Goal: Task Accomplishment & Management: Manage account settings

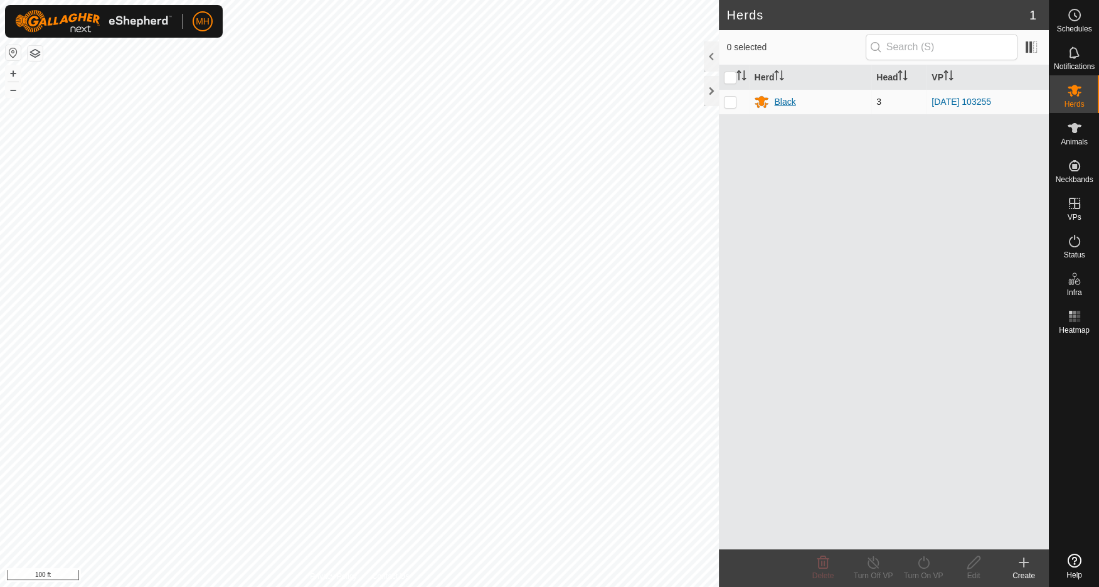
click at [772, 105] on div "Black" at bounding box center [810, 101] width 112 height 15
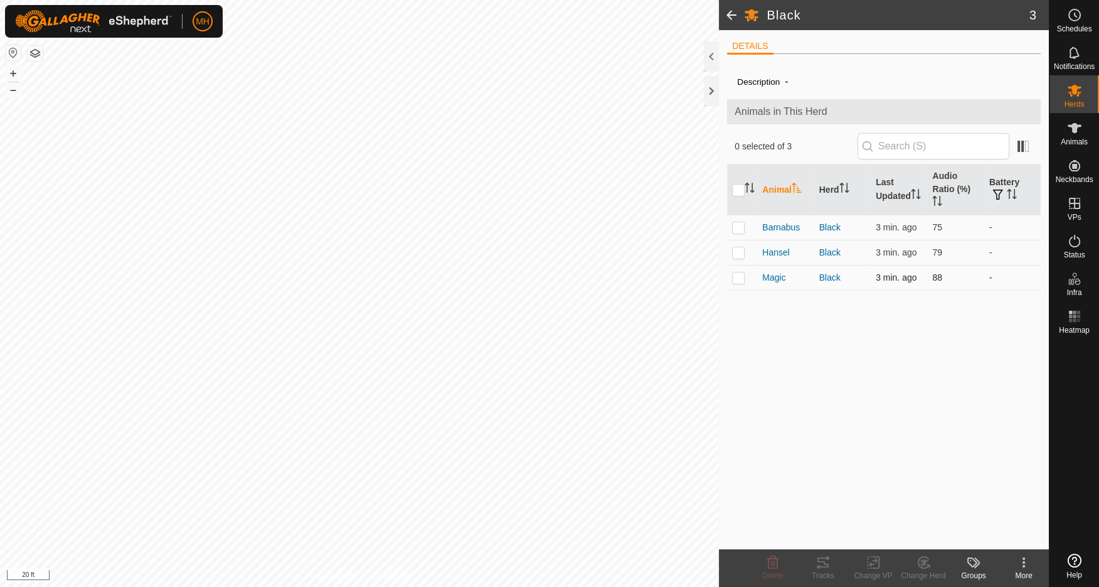
drag, startPoint x: 741, startPoint y: 253, endPoint x: 742, endPoint y: 265, distance: 11.9
click at [741, 253] on p-checkbox at bounding box center [738, 252] width 13 height 10
checkbox input "true"
click at [829, 557] on icon at bounding box center [823, 562] width 15 height 15
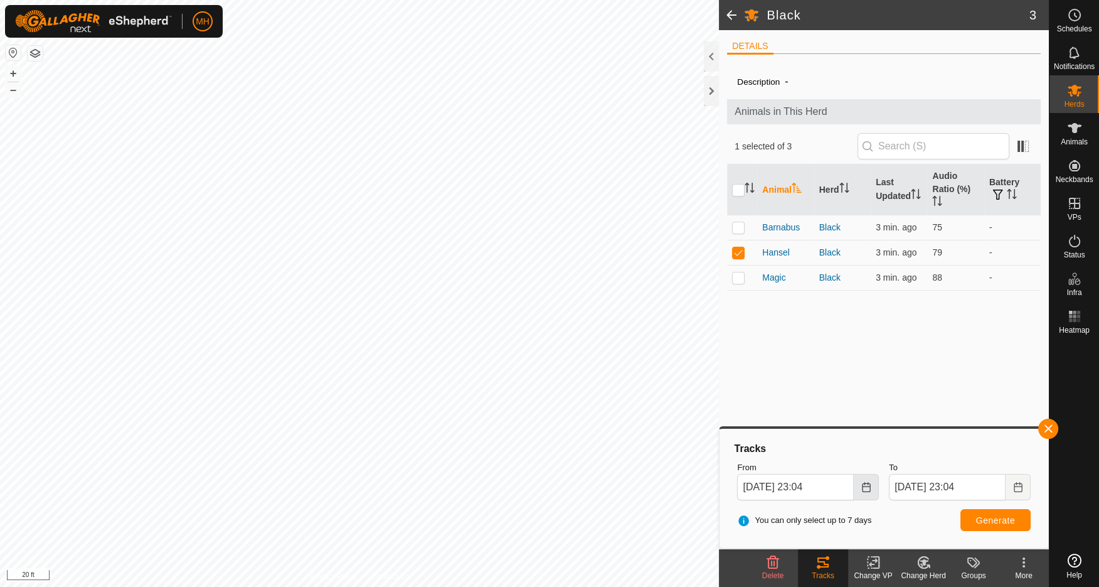
click at [867, 482] on icon "Choose Date" at bounding box center [866, 487] width 8 height 10
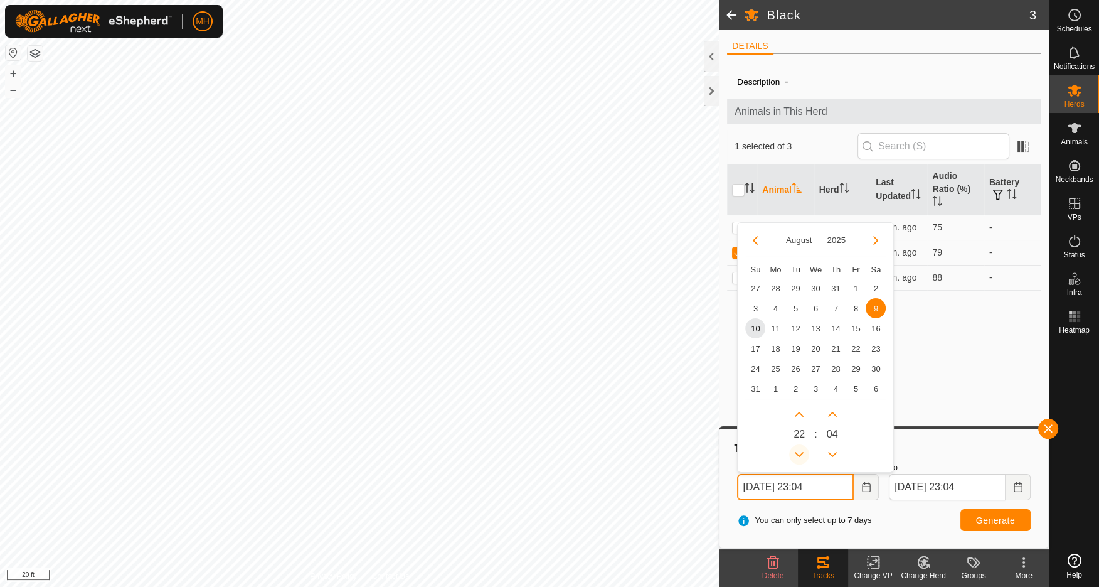
click at [801, 452] on button "Previous Hour" at bounding box center [799, 454] width 20 height 20
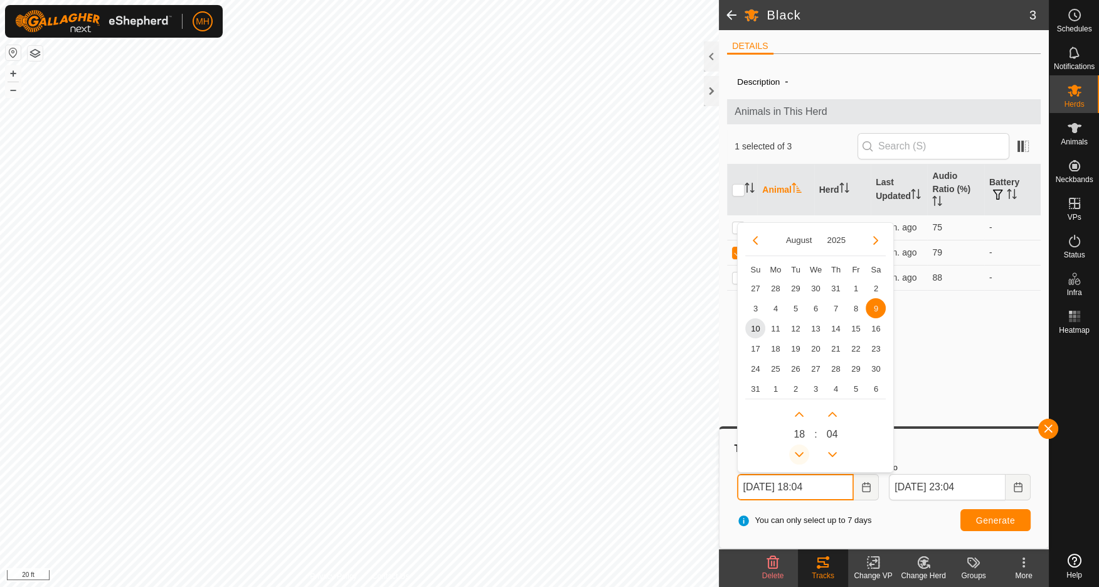
click at [801, 452] on button "Previous Hour" at bounding box center [799, 454] width 20 height 20
click at [801, 452] on icon "Previous Hour" at bounding box center [799, 454] width 10 height 10
click at [801, 452] on button "Previous Hour" at bounding box center [799, 454] width 20 height 20
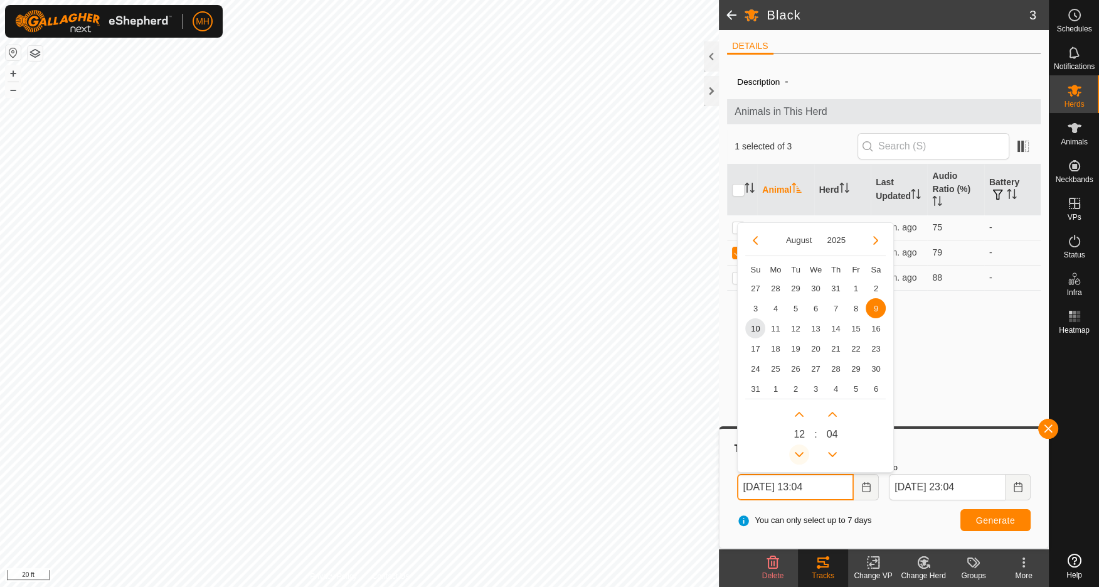
click at [801, 452] on button "Previous Hour" at bounding box center [799, 454] width 20 height 20
click at [801, 452] on icon "Previous Hour" at bounding box center [799, 454] width 10 height 10
click at [801, 413] on button "Next Hour" at bounding box center [799, 414] width 20 height 20
click at [834, 457] on button "Previous Minute" at bounding box center [832, 454] width 20 height 20
click at [834, 459] on span "Previous Minute" at bounding box center [834, 459] width 0 height 0
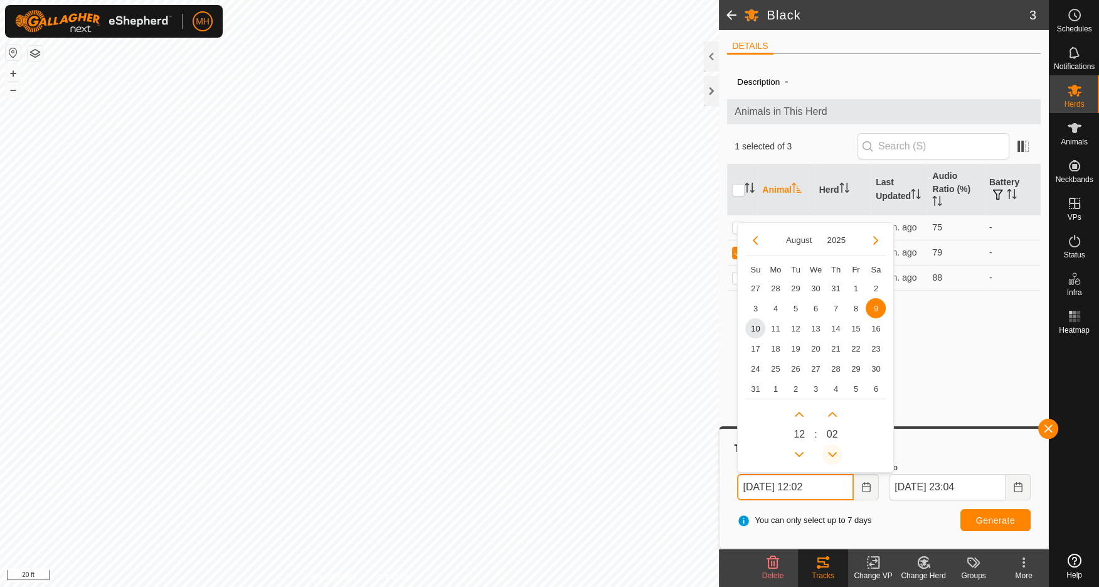
click at [834, 457] on button "Previous Minute" at bounding box center [832, 454] width 20 height 20
click at [757, 325] on span "10" at bounding box center [755, 328] width 20 height 20
type input "Aug 10, 2025 12:00"
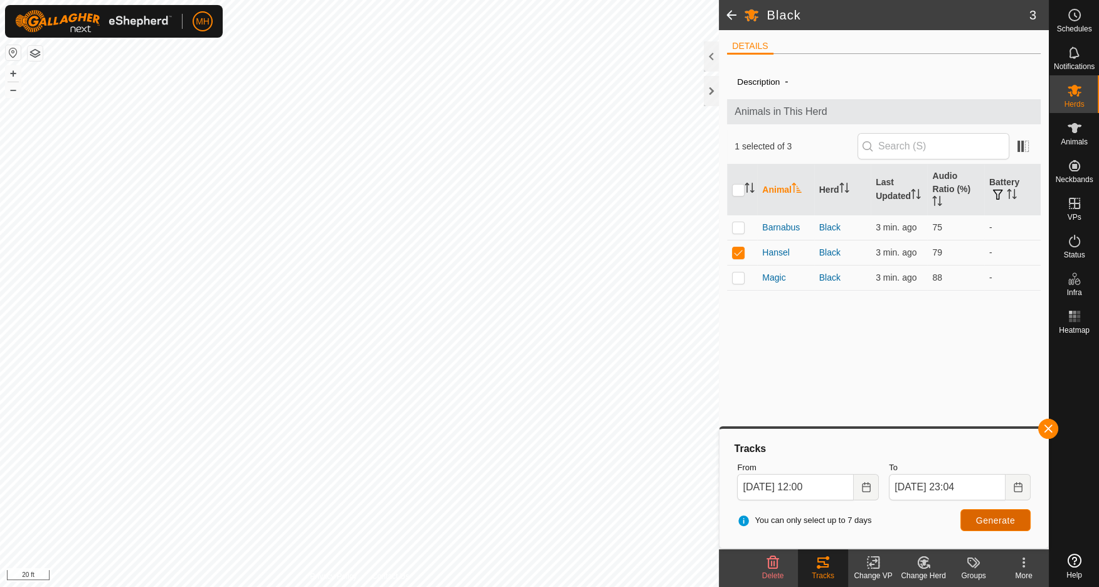
click at [991, 519] on span "Generate" at bounding box center [995, 520] width 39 height 10
click at [738, 279] on p-checkbox at bounding box center [738, 277] width 13 height 10
checkbox input "true"
click at [744, 243] on td at bounding box center [742, 252] width 30 height 25
click at [992, 514] on button "Generate" at bounding box center [995, 520] width 70 height 22
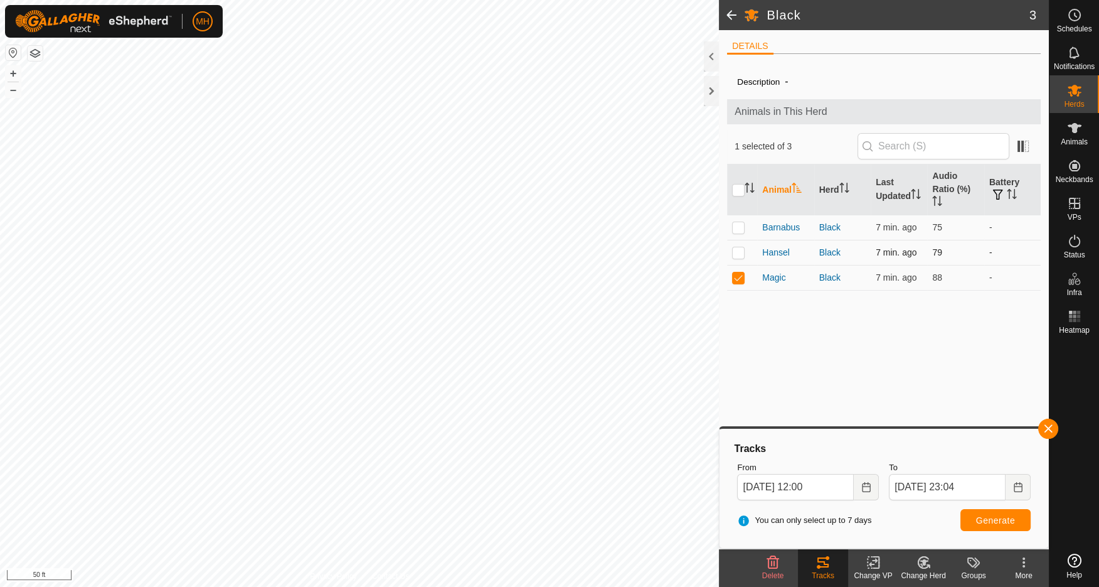
click at [738, 248] on p-checkbox at bounding box center [738, 252] width 13 height 10
checkbox input "true"
click at [1011, 526] on button "Generate" at bounding box center [995, 520] width 70 height 22
click at [738, 226] on p-checkbox at bounding box center [738, 227] width 13 height 10
checkbox input "true"
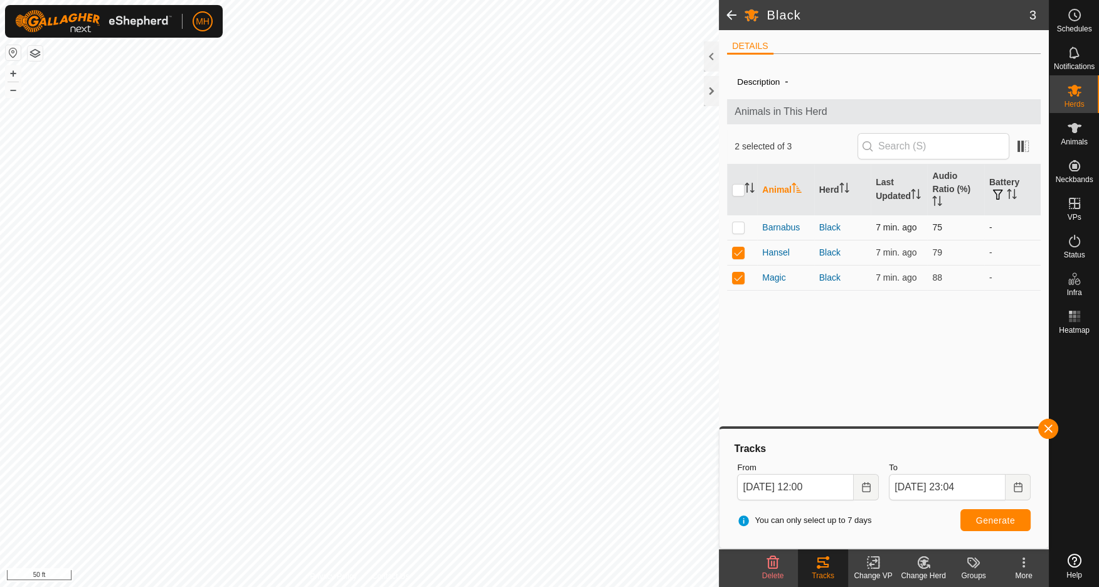
checkbox input "true"
click at [980, 519] on span "Generate" at bounding box center [995, 520] width 39 height 10
click at [742, 254] on p-checkbox at bounding box center [738, 252] width 13 height 10
checkbox input "false"
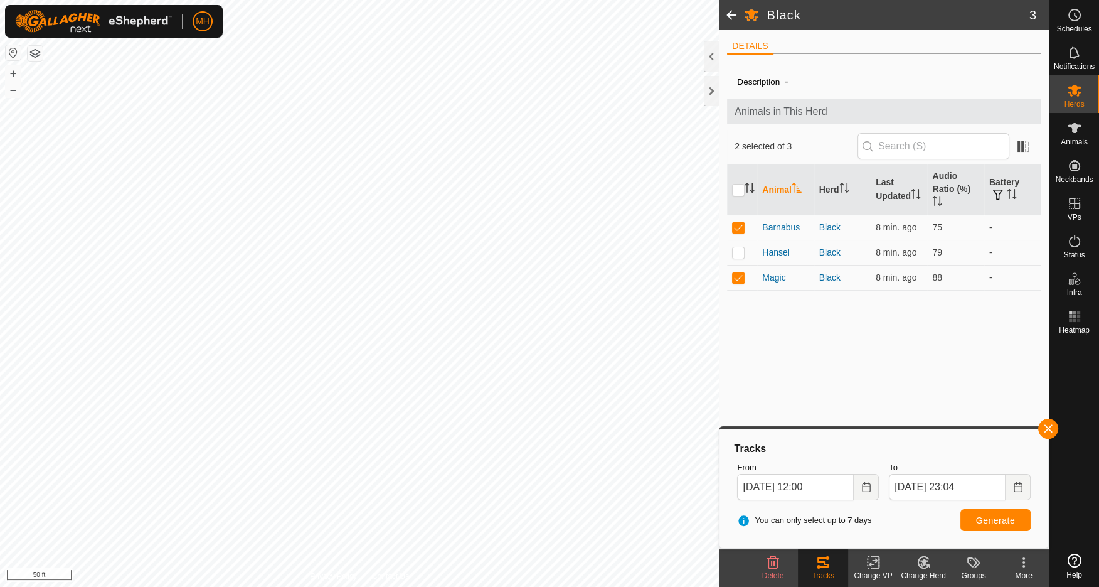
drag, startPoint x: 743, startPoint y: 278, endPoint x: 754, endPoint y: 309, distance: 32.7
click at [743, 278] on p-checkbox at bounding box center [738, 277] width 13 height 10
checkbox input "false"
click at [984, 522] on span "Generate" at bounding box center [995, 520] width 39 height 10
click at [1045, 431] on button "button" at bounding box center [1048, 428] width 20 height 20
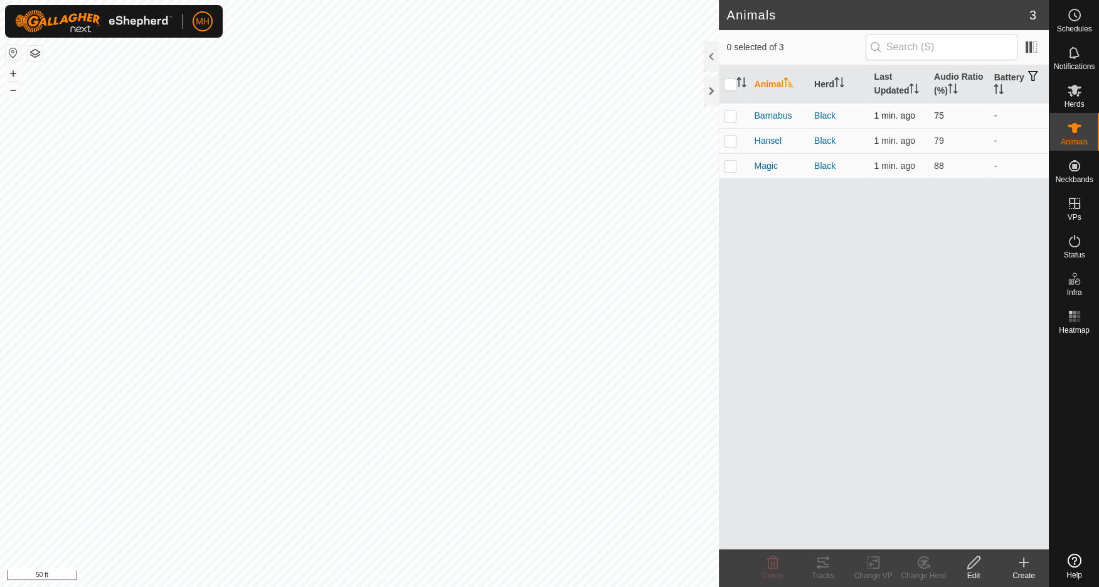
click at [735, 114] on p-checkbox at bounding box center [730, 115] width 13 height 10
checkbox input "true"
click at [824, 565] on icon at bounding box center [823, 562] width 15 height 15
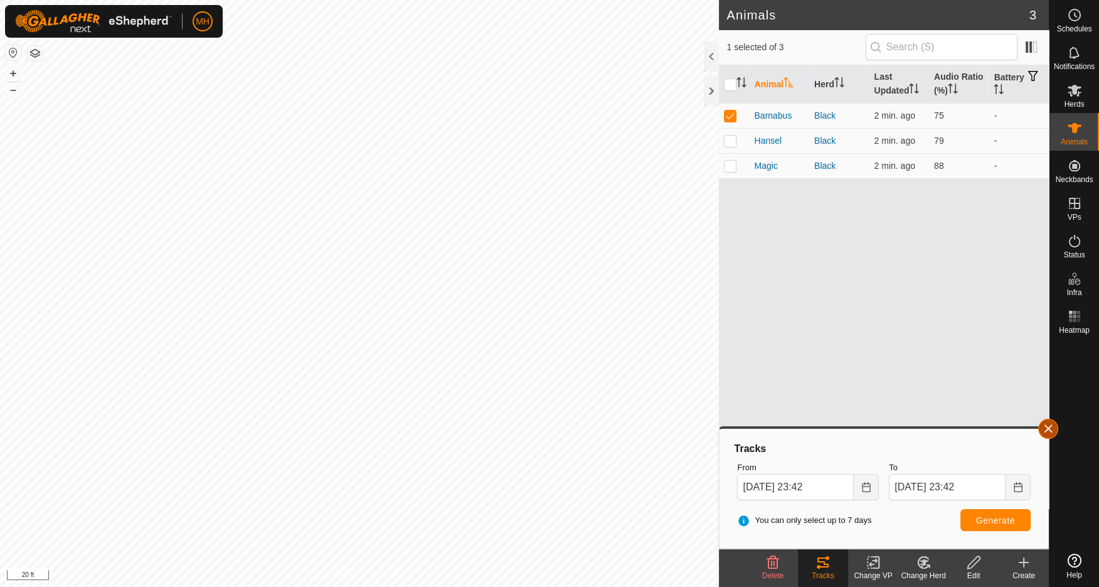
click at [1048, 427] on button "button" at bounding box center [1048, 428] width 20 height 20
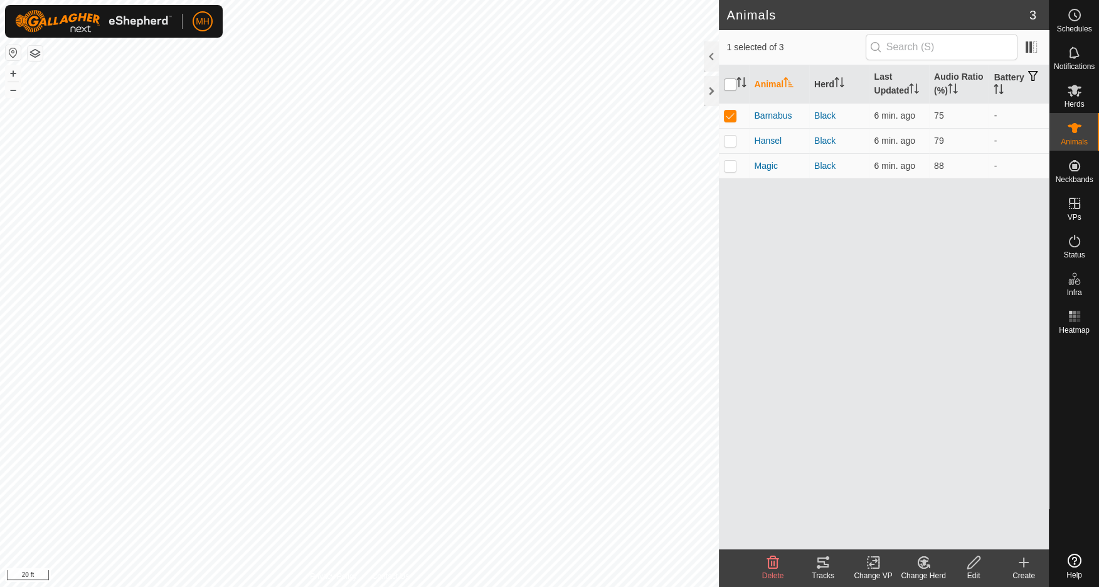
click at [734, 85] on input "checkbox" at bounding box center [730, 84] width 13 height 13
checkbox input "true"
click at [734, 85] on input "checkbox" at bounding box center [730, 84] width 13 height 13
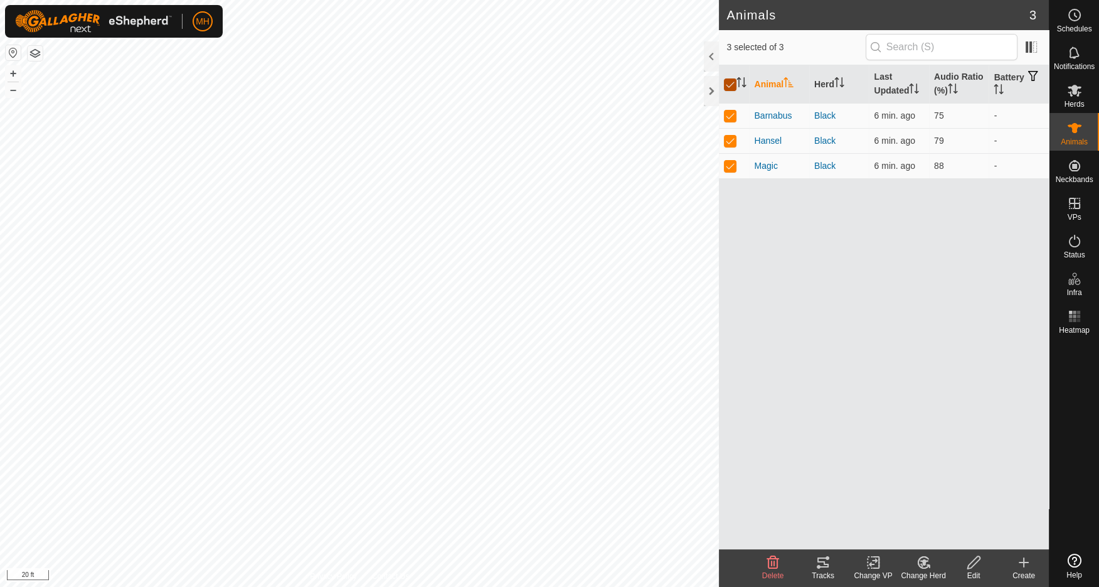
checkbox input "false"
